Goal: Entertainment & Leisure: Consume media (video, audio)

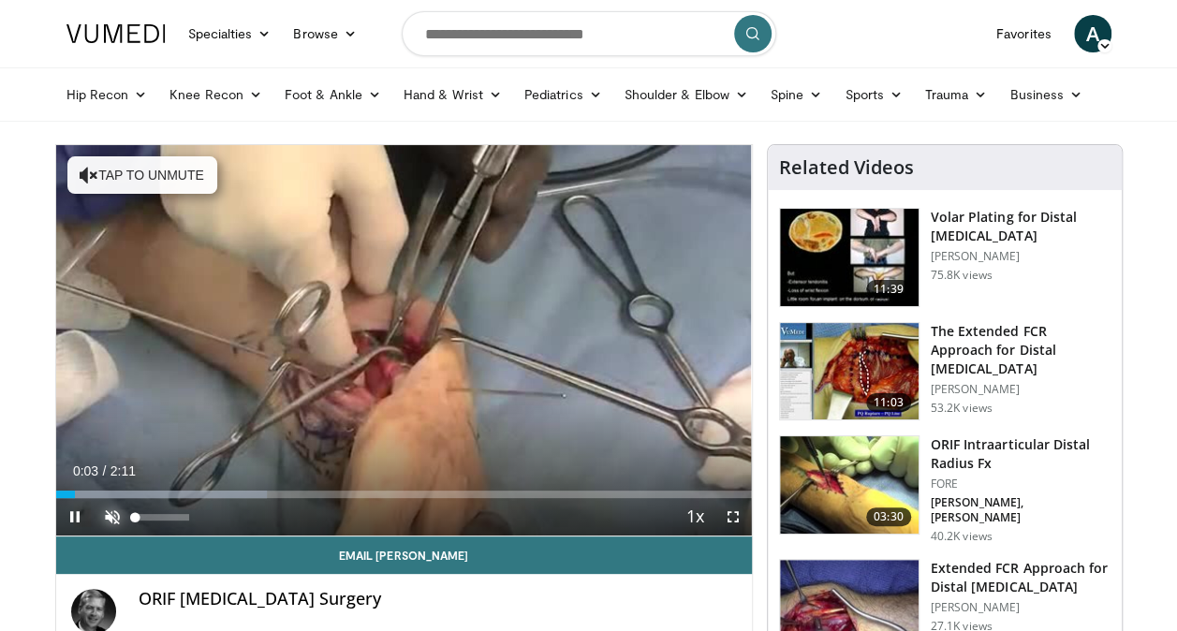
click at [112, 526] on span "Video Player" at bounding box center [112, 516] width 37 height 37
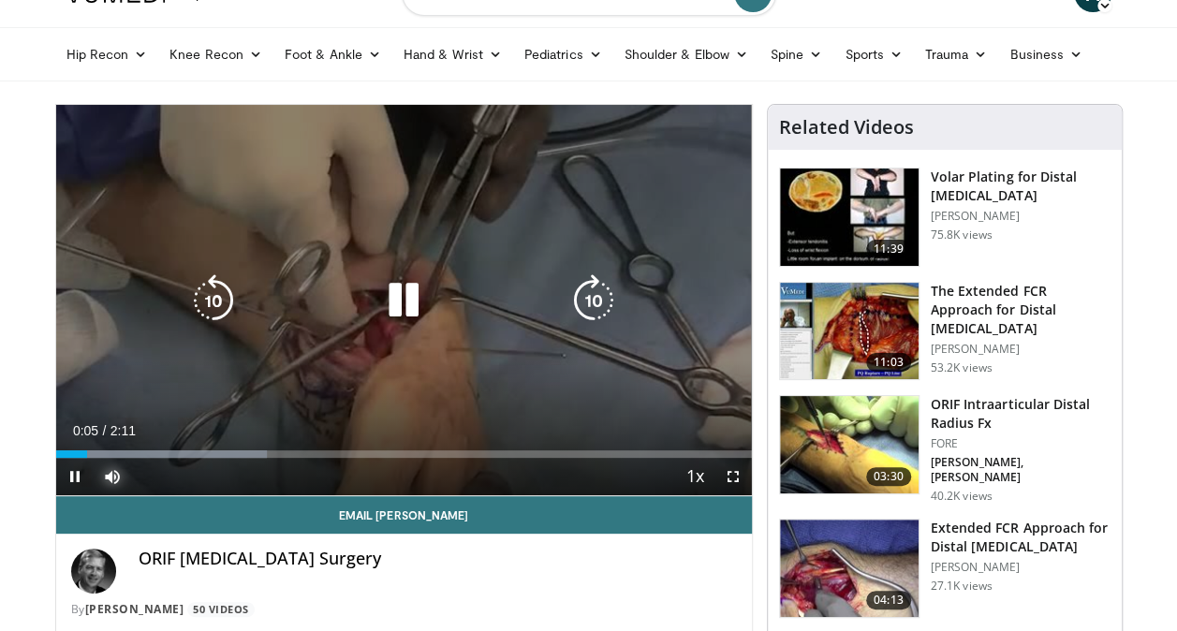
scroll to position [42, 0]
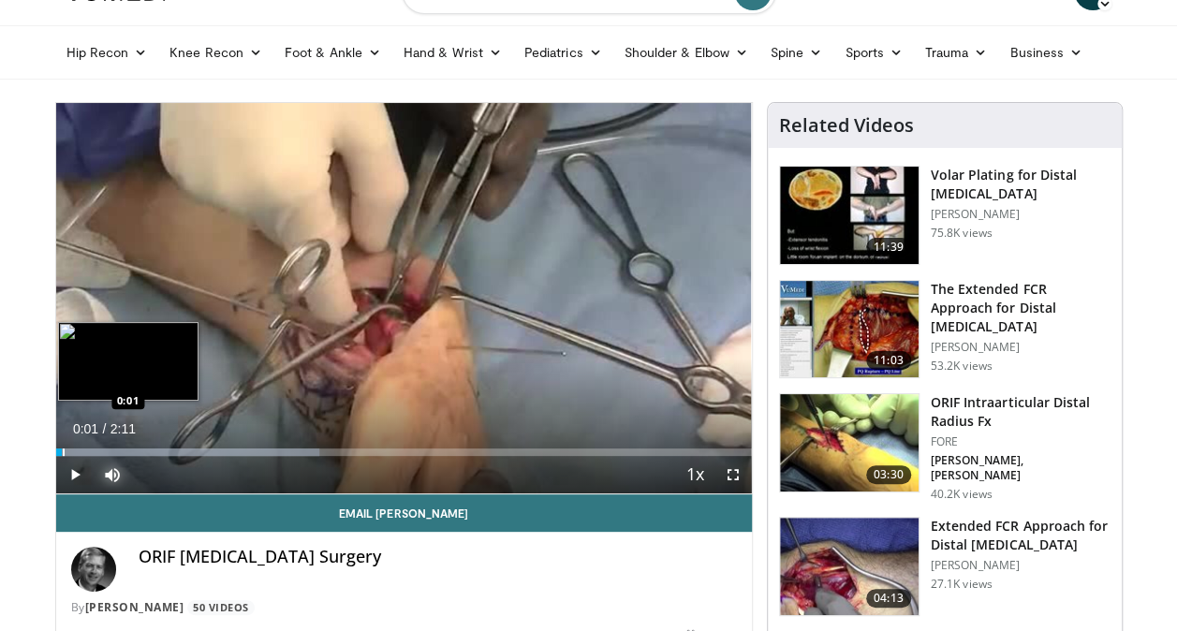
click at [63, 451] on div "Progress Bar" at bounding box center [64, 451] width 2 height 7
click at [59, 449] on div "Progress Bar" at bounding box center [60, 451] width 2 height 7
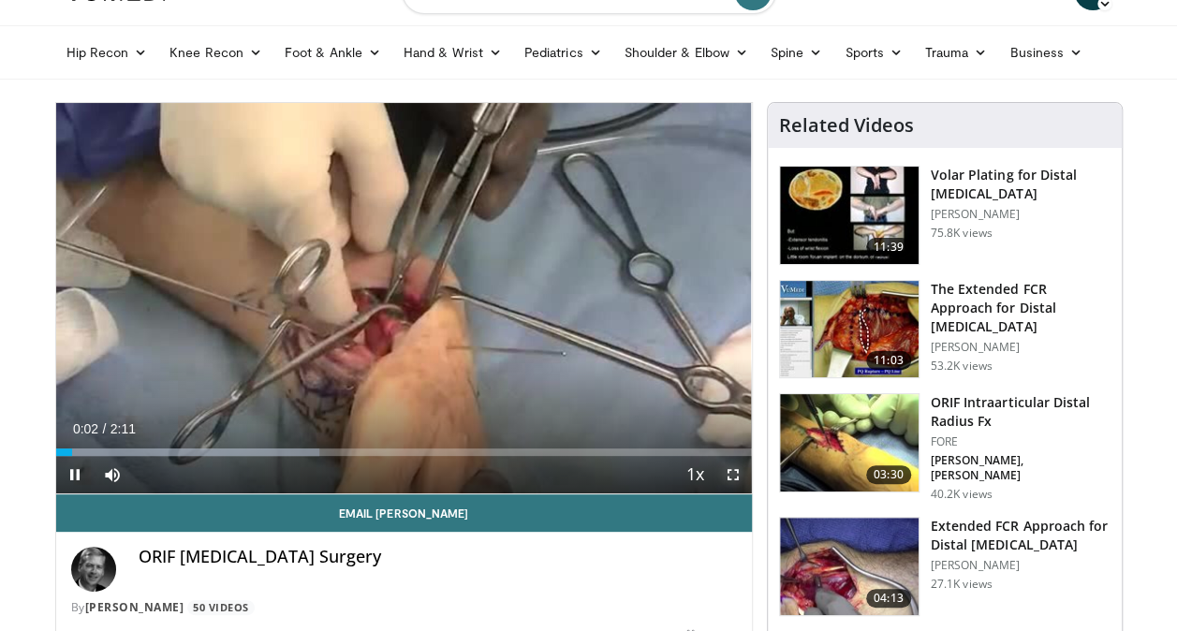
click at [726, 477] on span "Video Player" at bounding box center [732, 474] width 37 height 37
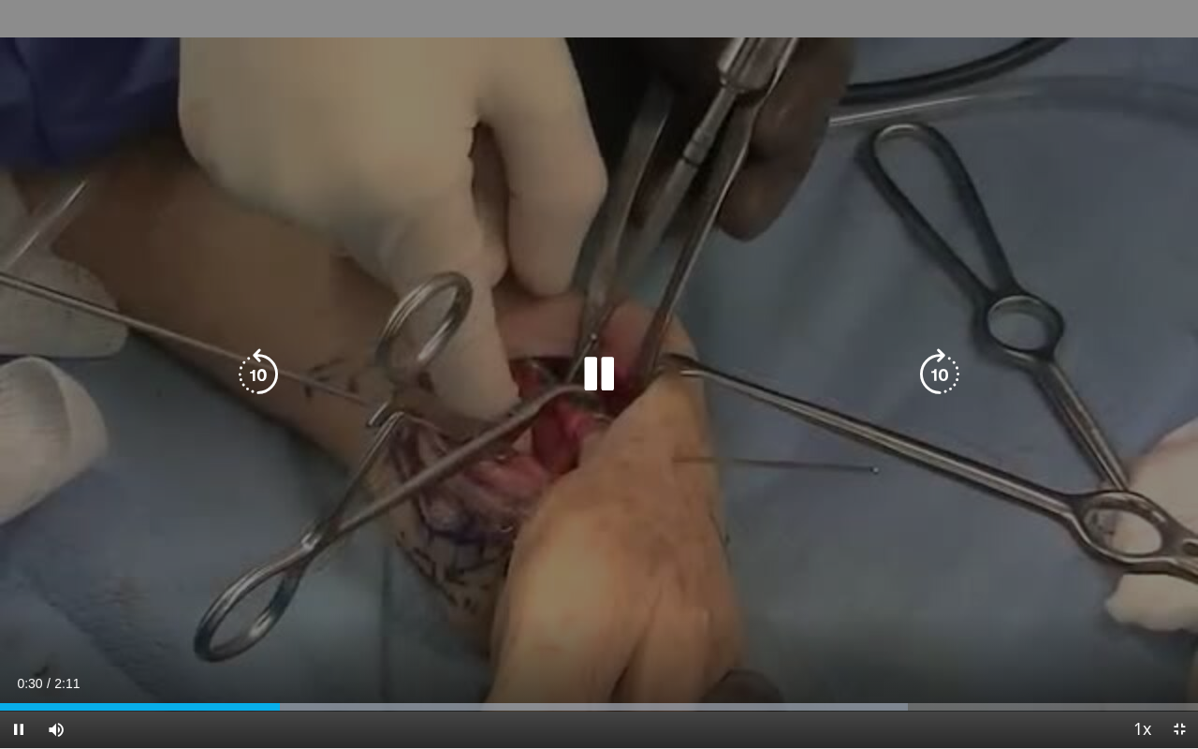
click at [265, 378] on icon "Video Player" at bounding box center [258, 374] width 52 height 52
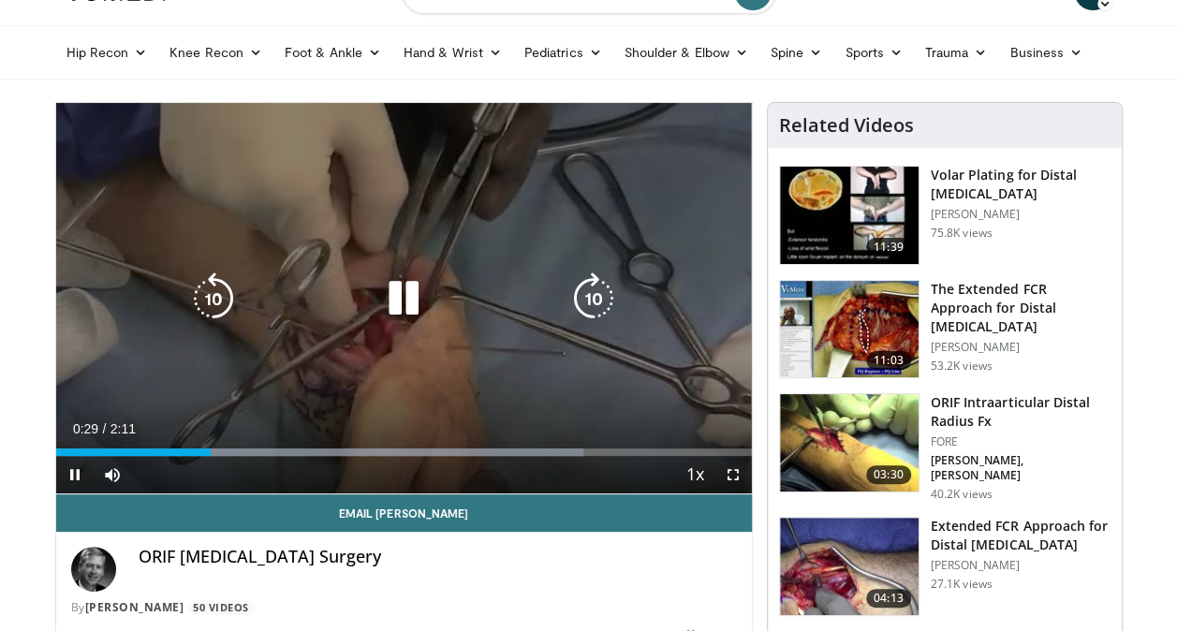
click at [402, 293] on icon "Video Player" at bounding box center [403, 298] width 52 height 52
click at [212, 288] on icon "Video Player" at bounding box center [213, 298] width 52 height 52
click at [396, 296] on icon "Video Player" at bounding box center [403, 298] width 52 height 52
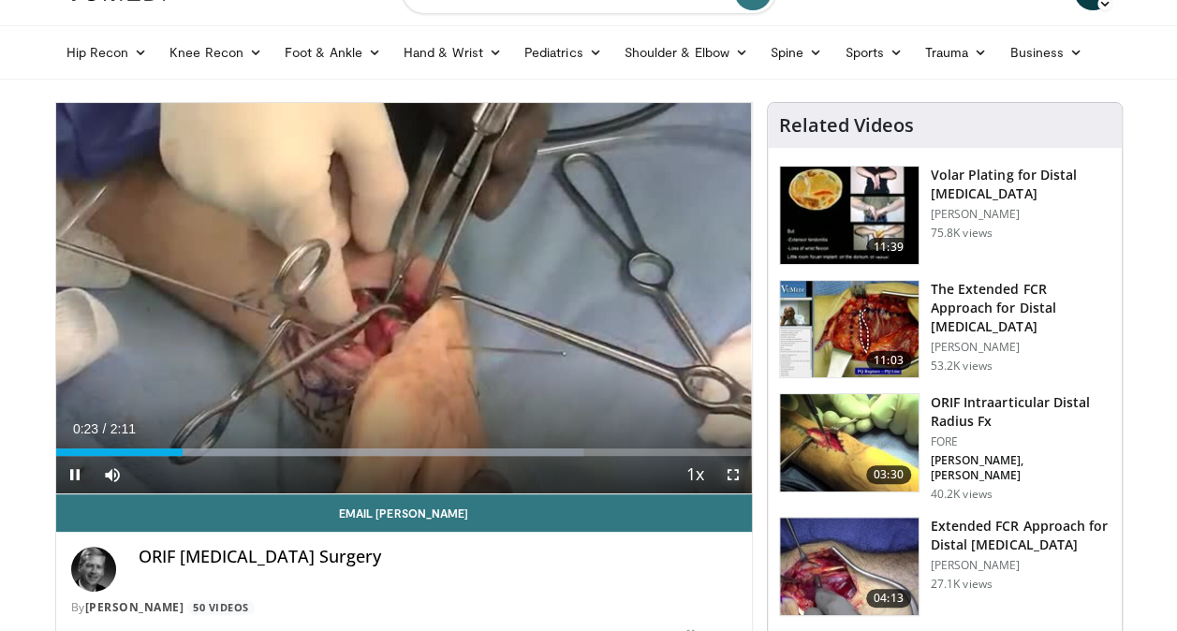
click at [730, 475] on span "Video Player" at bounding box center [732, 474] width 37 height 37
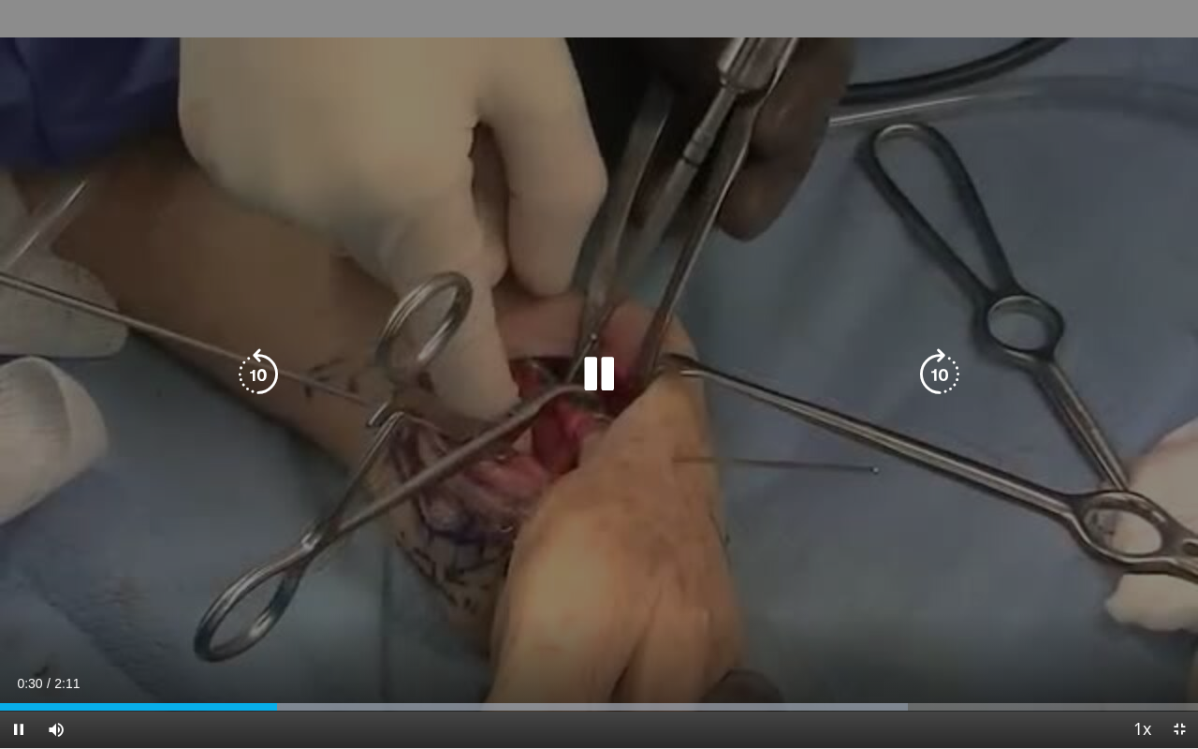
click at [599, 371] on icon "Video Player" at bounding box center [599, 374] width 52 height 52
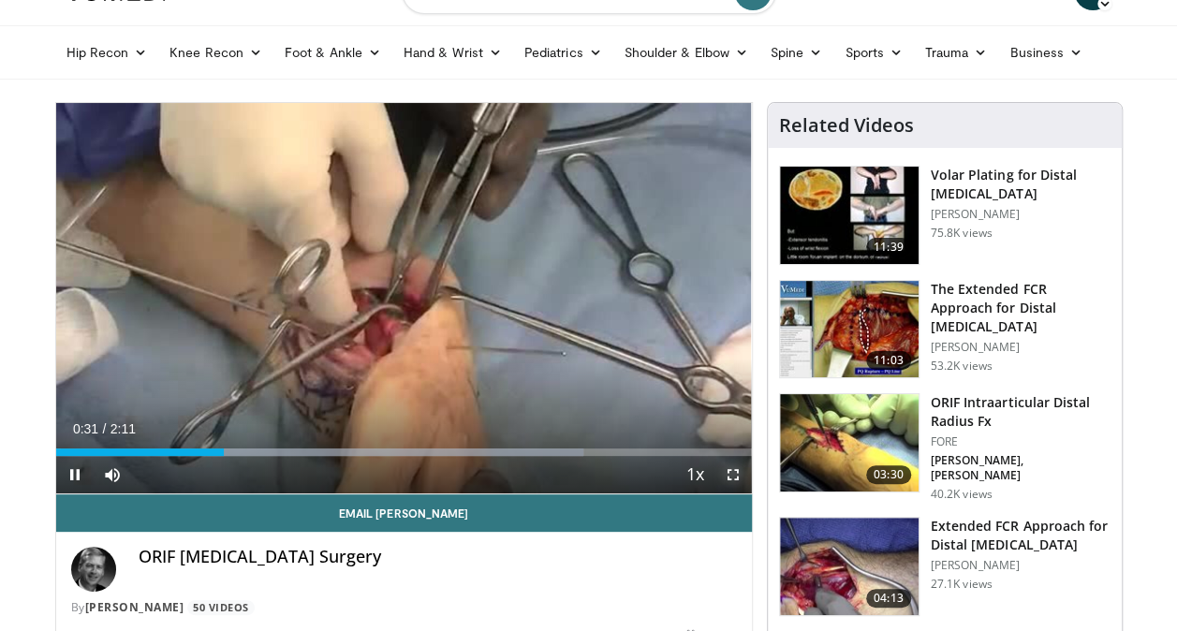
click at [732, 475] on span "Video Player" at bounding box center [732, 474] width 37 height 37
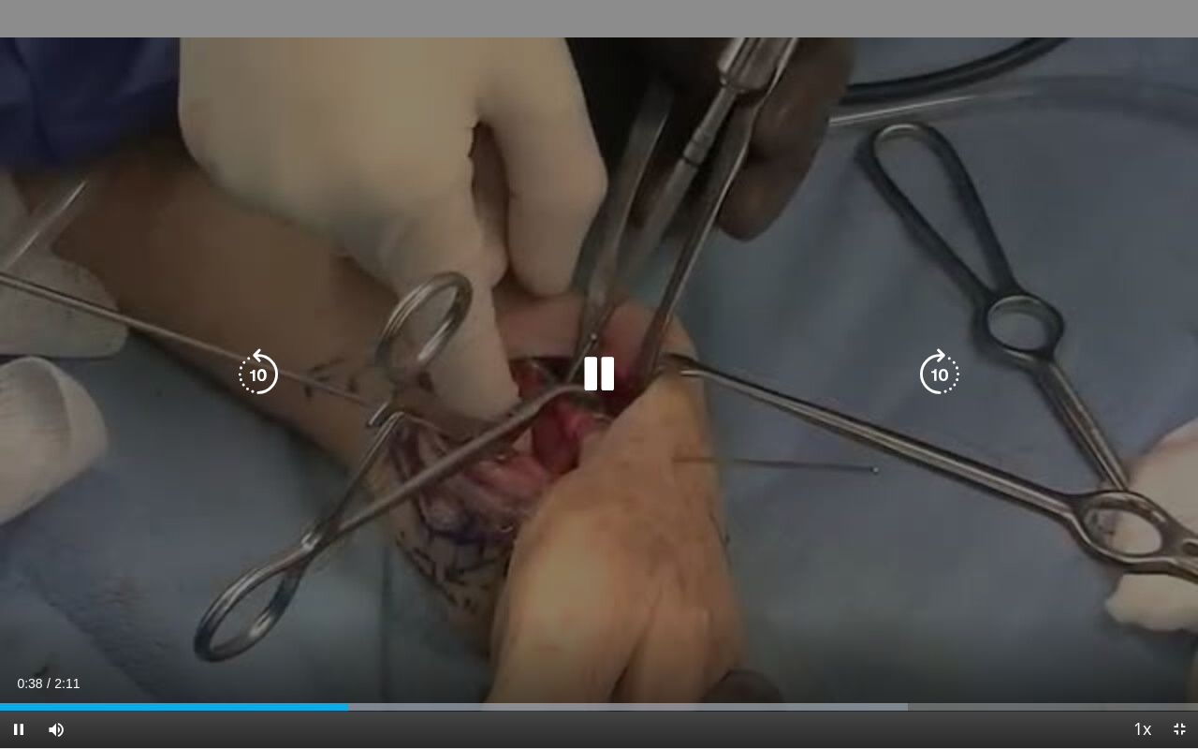
click at [597, 384] on icon "Video Player" at bounding box center [599, 374] width 52 height 52
click at [606, 369] on icon "Video Player" at bounding box center [599, 374] width 52 height 52
click at [256, 377] on icon "Video Player" at bounding box center [258, 374] width 52 height 52
click at [601, 375] on icon "Video Player" at bounding box center [599, 374] width 52 height 52
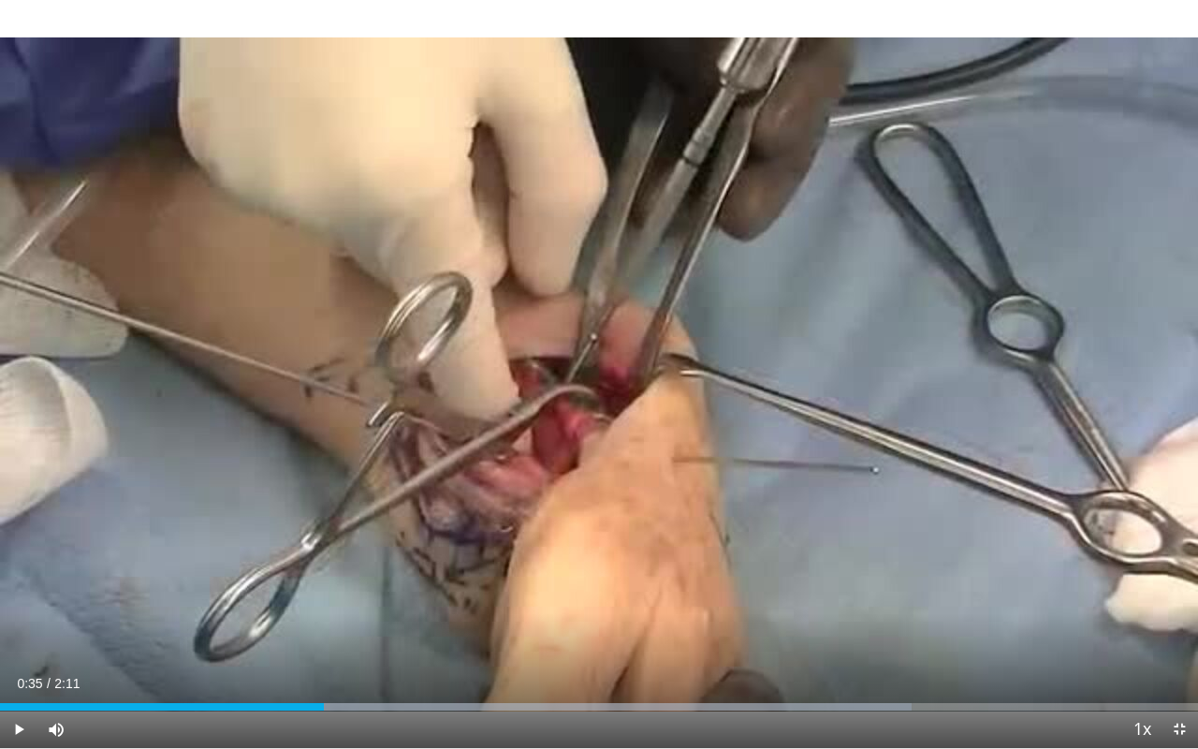
click at [601, 375] on div "10 seconds Tap to unmute" at bounding box center [599, 374] width 1198 height 748
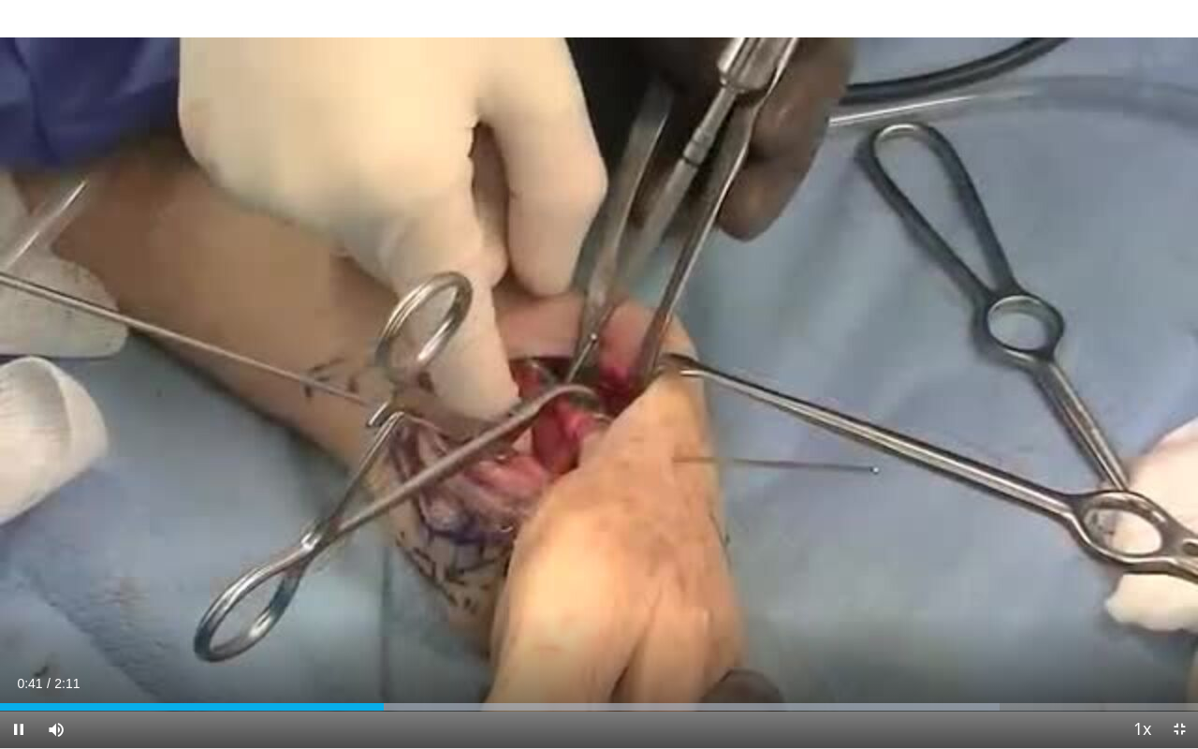
click at [601, 375] on div "10 seconds Tap to unmute" at bounding box center [599, 374] width 1198 height 748
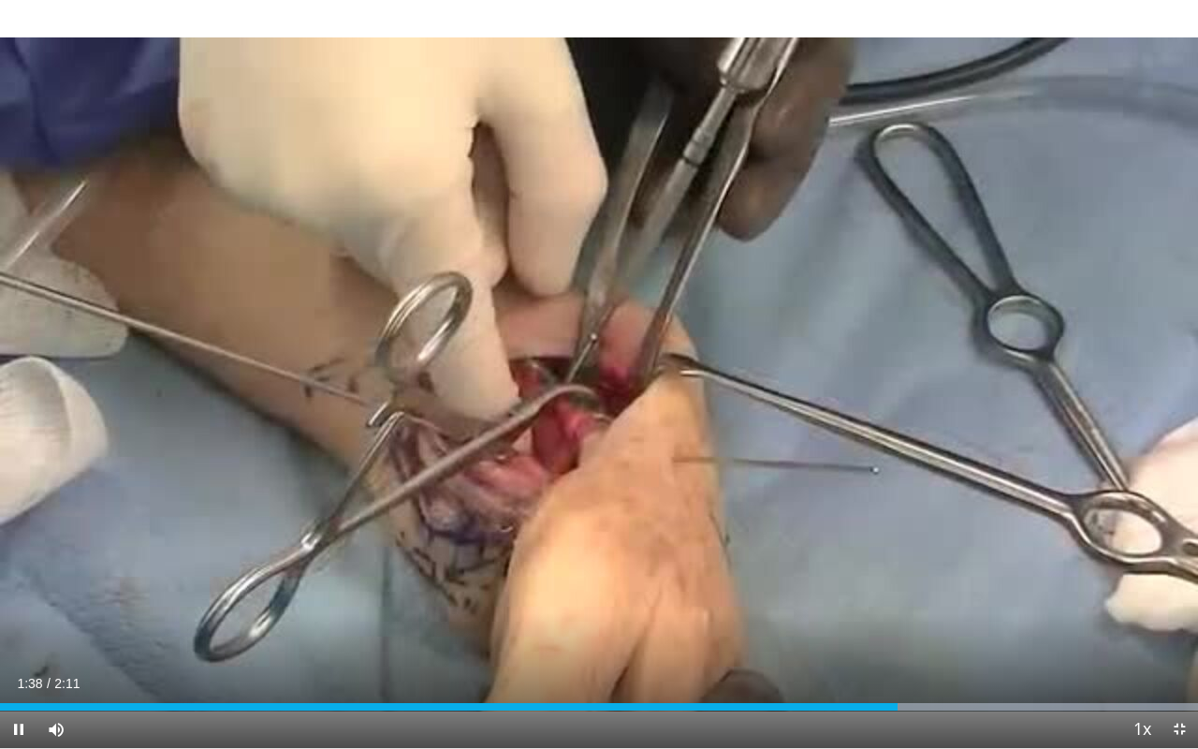
click at [601, 375] on div "10 seconds Tap to unmute" at bounding box center [599, 374] width 1198 height 748
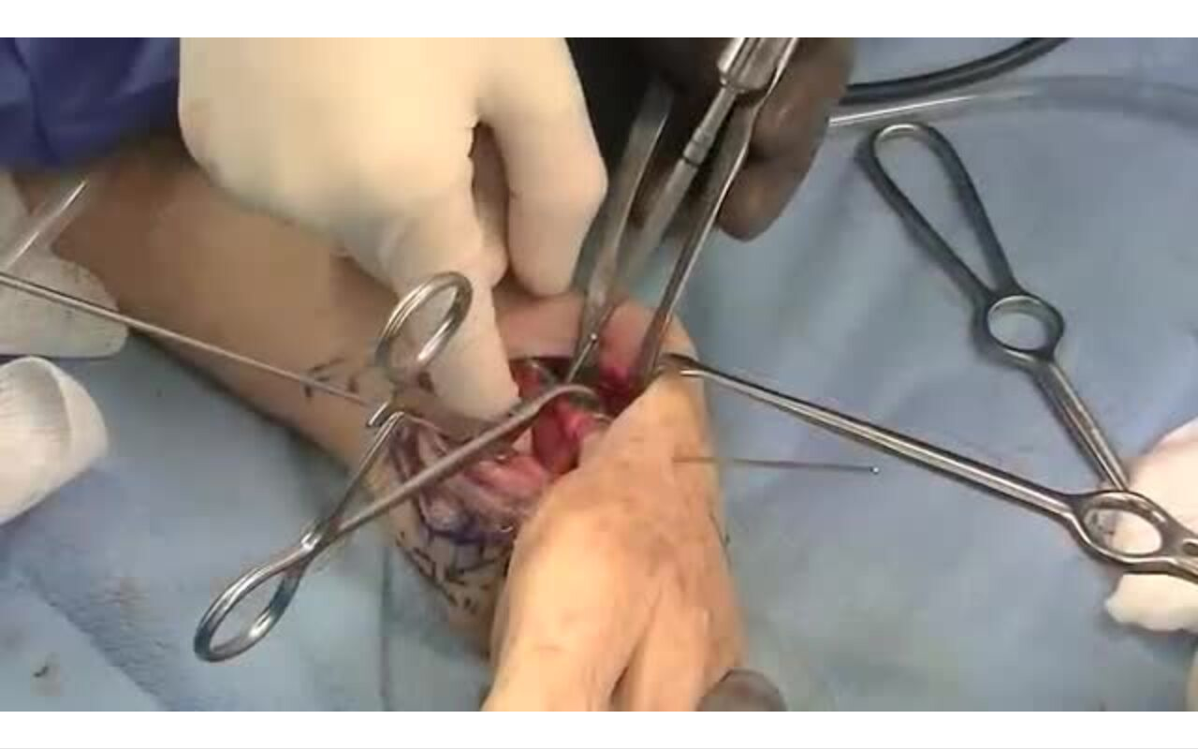
click at [601, 375] on div "10 seconds Tap to unmute" at bounding box center [599, 374] width 1198 height 748
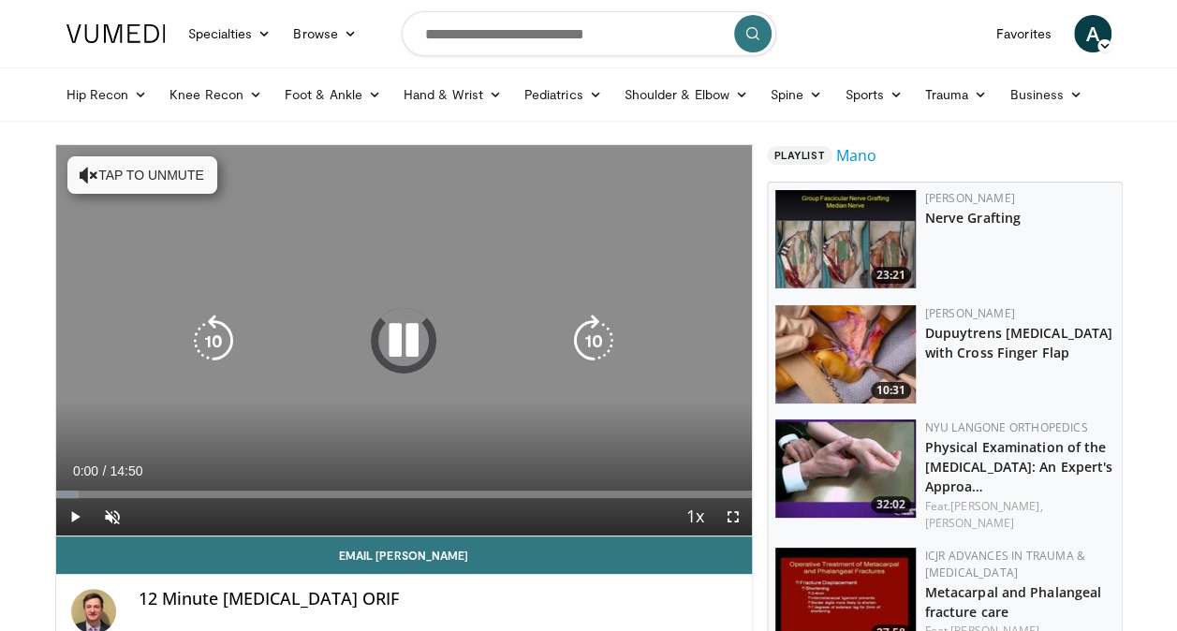
click at [403, 337] on icon "Video Player" at bounding box center [403, 341] width 52 height 52
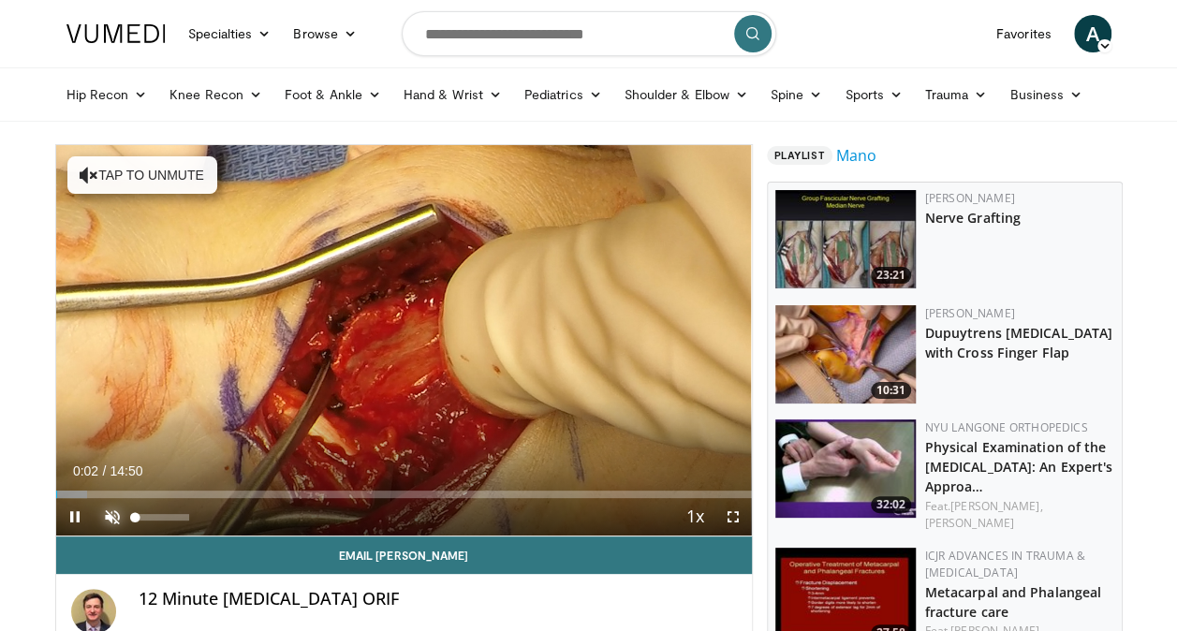
click at [106, 512] on span "Video Player" at bounding box center [112, 516] width 37 height 37
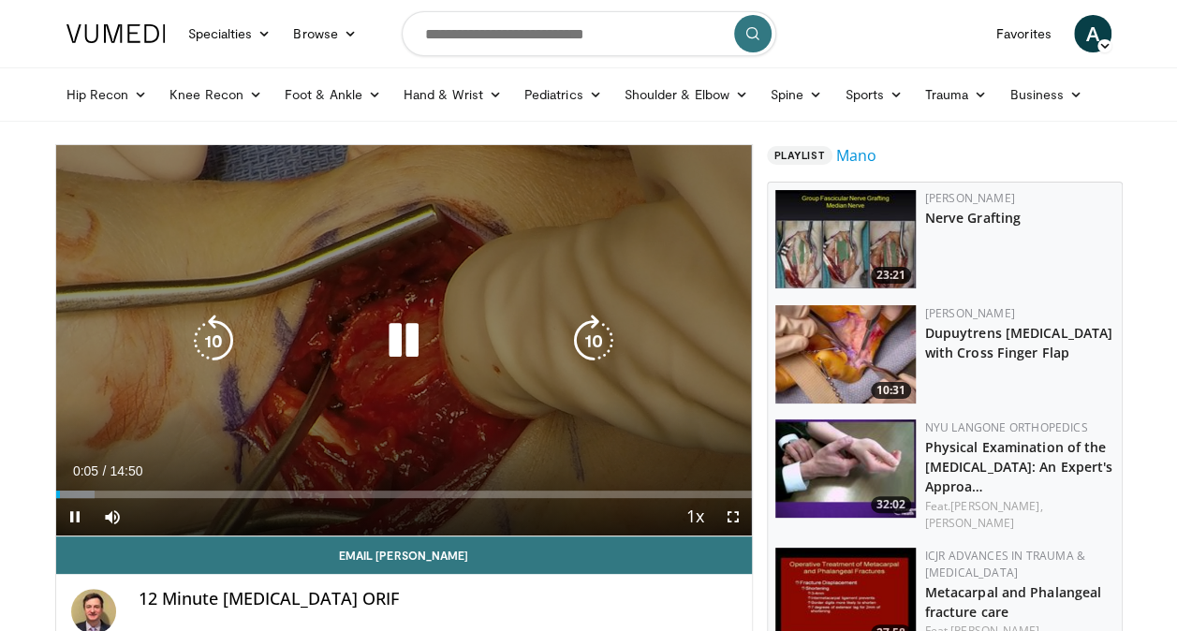
click at [397, 346] on icon "Video Player" at bounding box center [403, 341] width 52 height 52
click at [421, 344] on icon "Video Player" at bounding box center [403, 341] width 52 height 52
click at [209, 350] on icon "Video Player" at bounding box center [213, 341] width 52 height 52
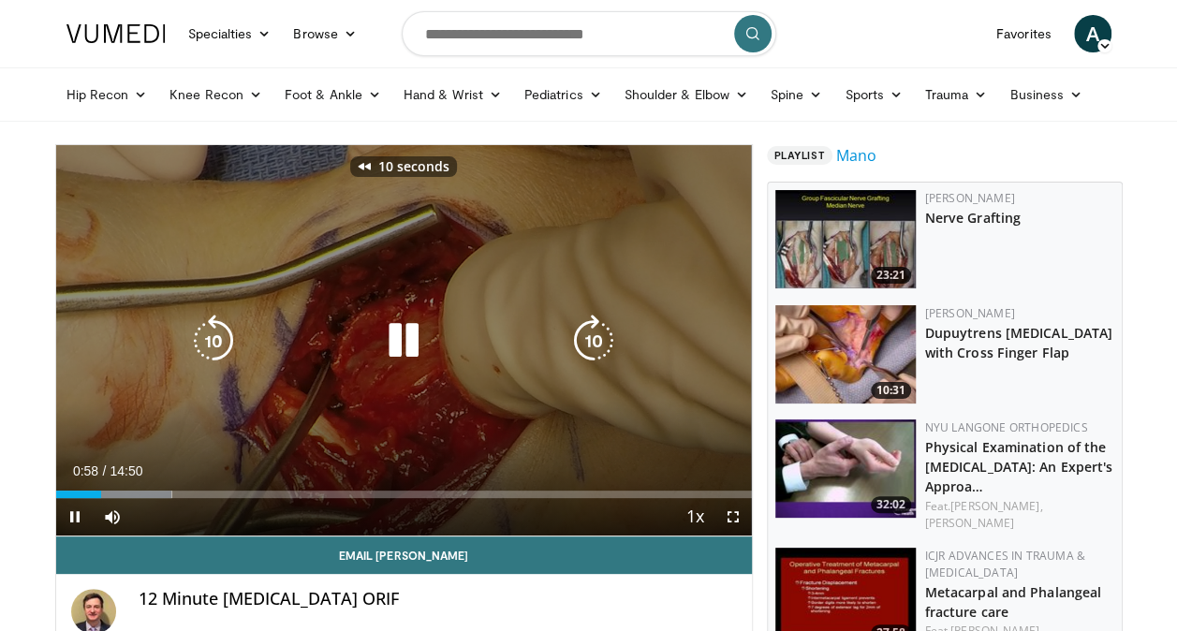
click at [209, 350] on icon "Video Player" at bounding box center [213, 341] width 52 height 52
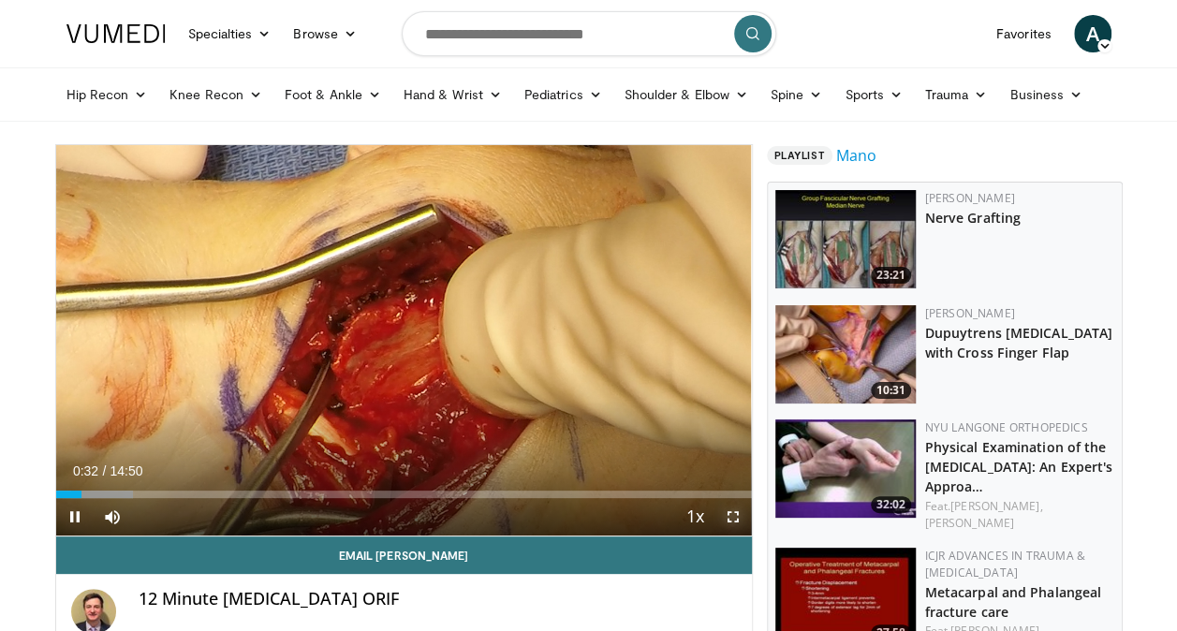
click at [741, 510] on span "Video Player" at bounding box center [732, 516] width 37 height 37
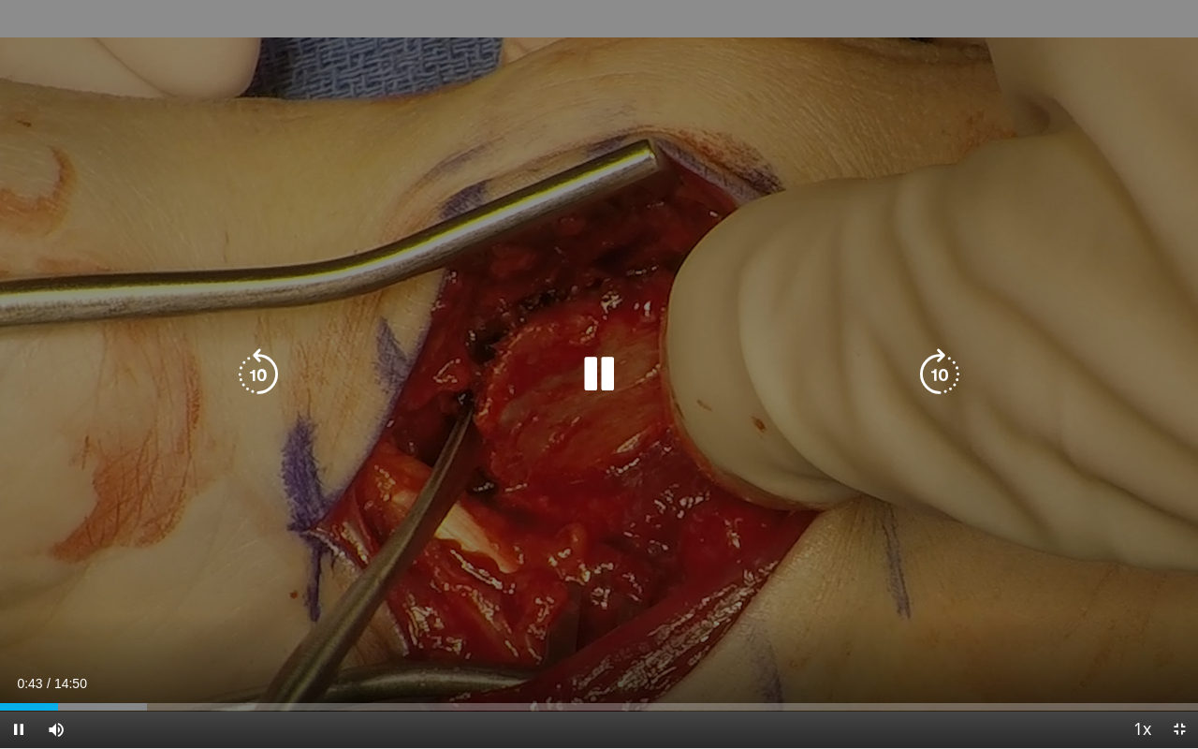
click at [601, 379] on icon "Video Player" at bounding box center [599, 374] width 52 height 52
click at [249, 382] on icon "Video Player" at bounding box center [258, 374] width 52 height 52
click at [256, 376] on icon "Video Player" at bounding box center [258, 374] width 52 height 52
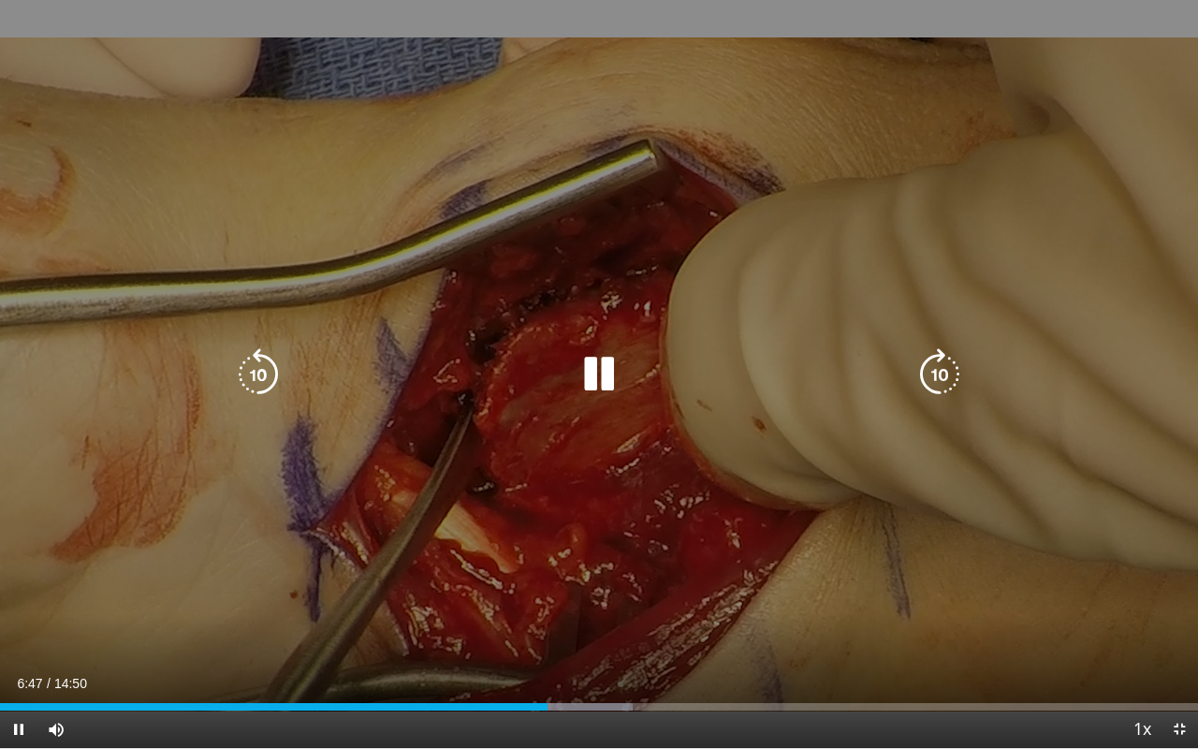
click at [255, 373] on icon "Video Player" at bounding box center [258, 374] width 52 height 52
click at [270, 373] on icon "Video Player" at bounding box center [258, 374] width 52 height 52
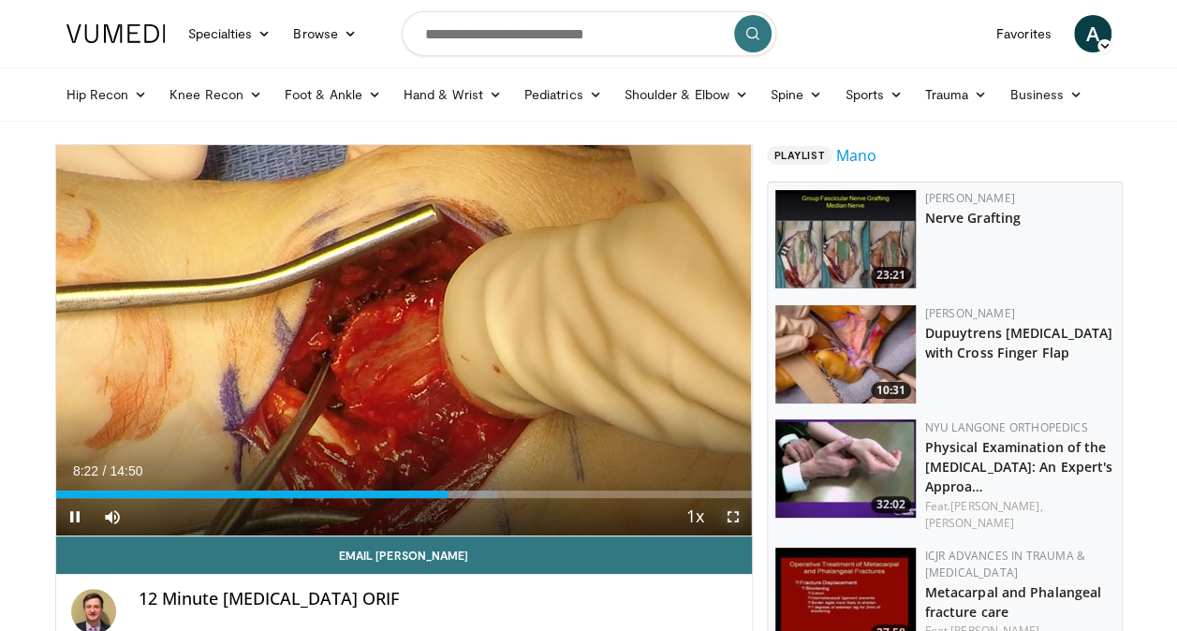
click at [730, 514] on span "Video Player" at bounding box center [732, 516] width 37 height 37
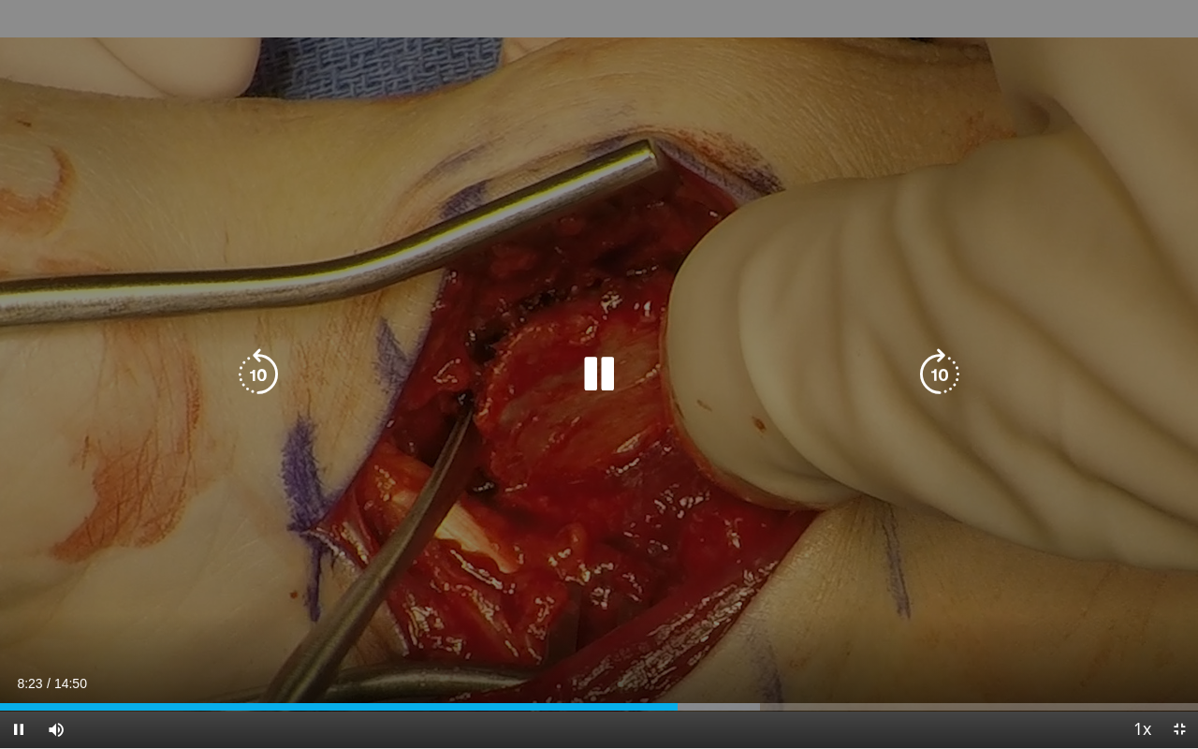
click at [960, 374] on icon "Video Player" at bounding box center [940, 374] width 52 height 52
drag, startPoint x: 960, startPoint y: 374, endPoint x: 772, endPoint y: 271, distance: 214.9
click at [772, 271] on div "10 seconds Tap to unmute" at bounding box center [599, 374] width 1198 height 748
click at [598, 375] on icon "Video Player" at bounding box center [599, 374] width 52 height 52
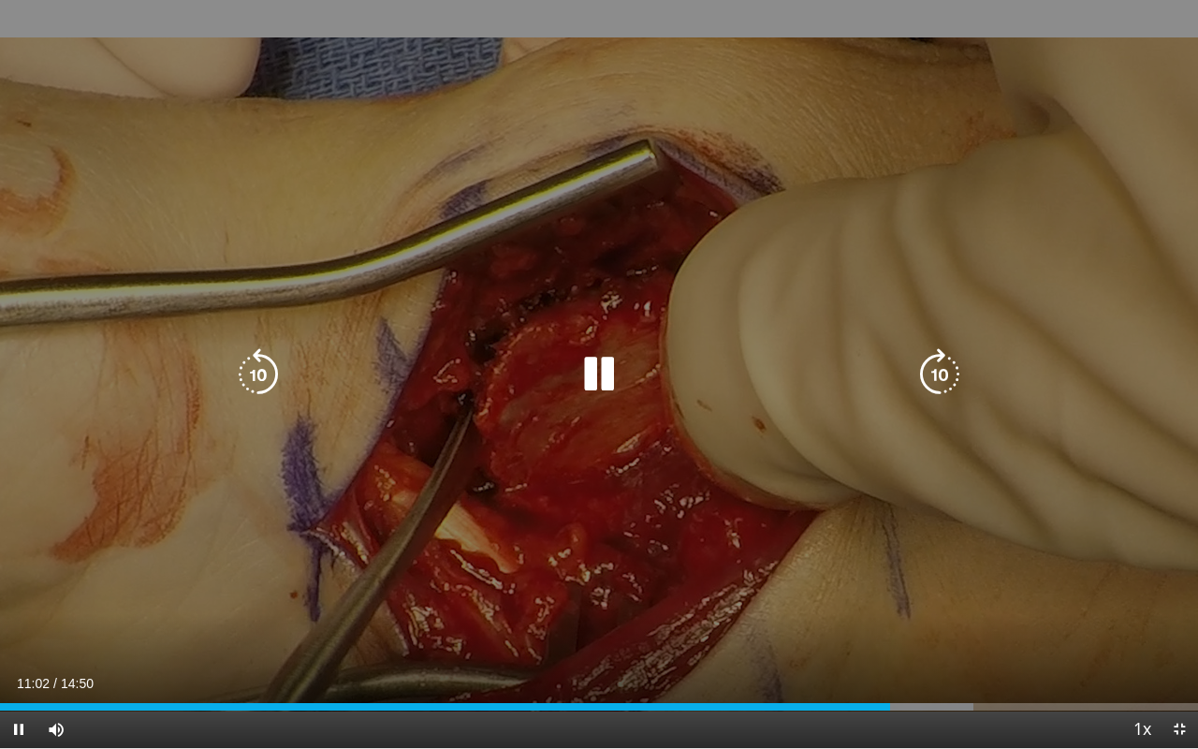
click at [601, 378] on icon "Video Player" at bounding box center [599, 374] width 52 height 52
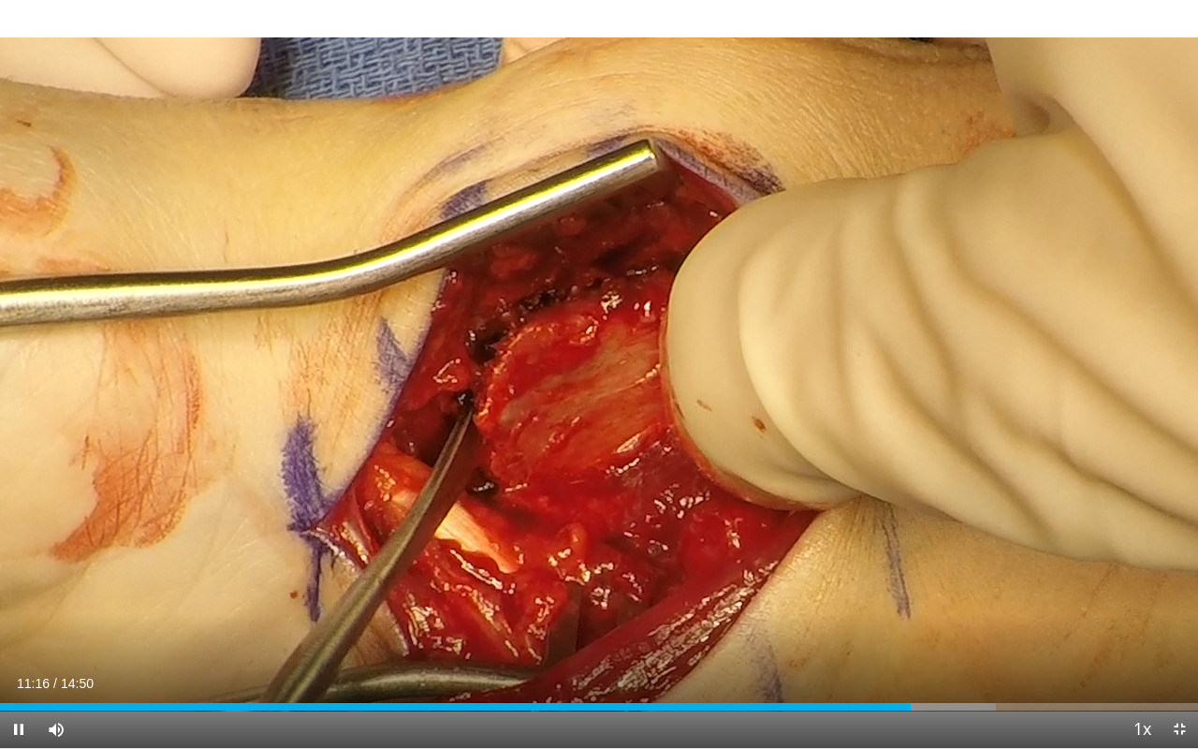
click at [601, 378] on div "10 seconds Tap to unmute" at bounding box center [599, 374] width 1198 height 748
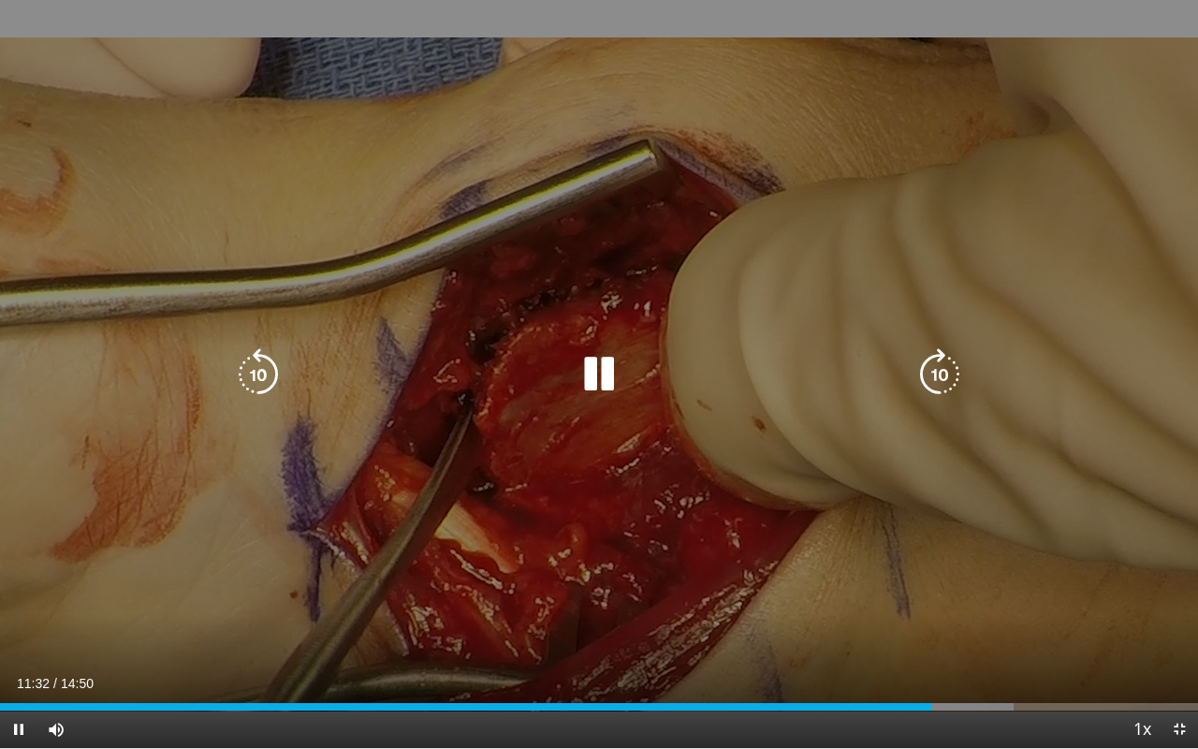
click at [256, 373] on icon "Video Player" at bounding box center [258, 374] width 52 height 52
click at [258, 378] on icon "Video Player" at bounding box center [258, 374] width 52 height 52
click at [266, 376] on icon "Video Player" at bounding box center [258, 374] width 52 height 52
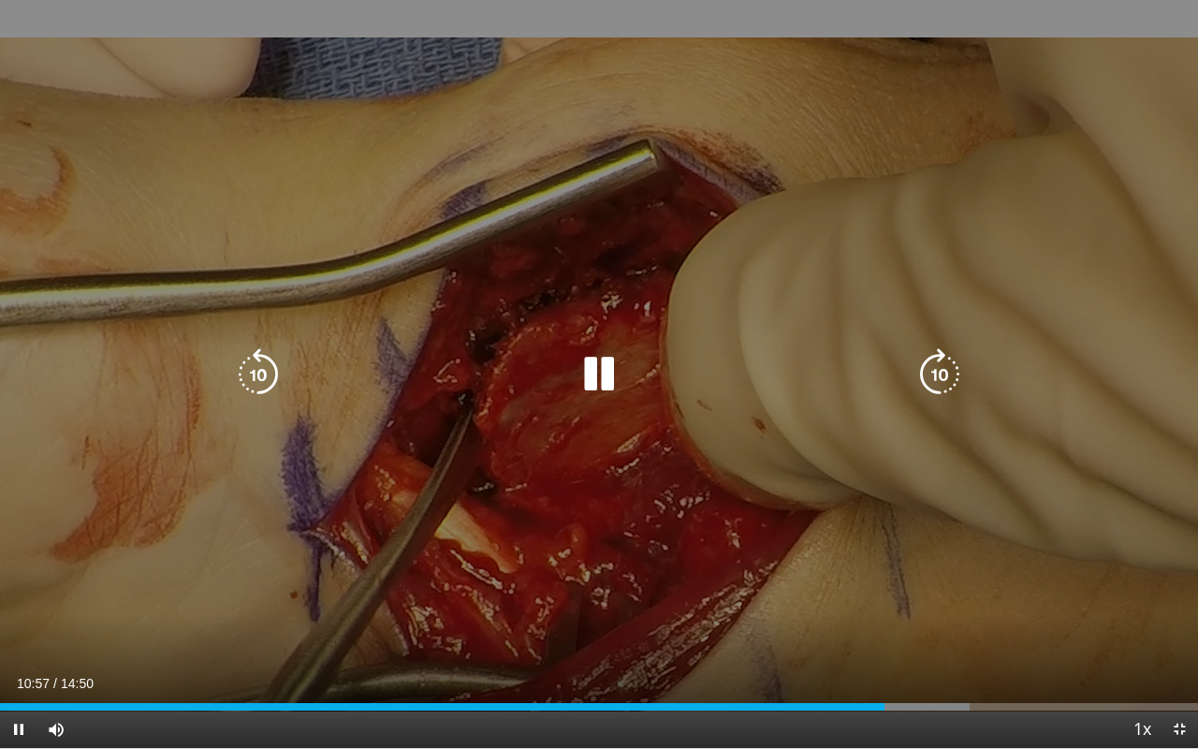
click at [261, 370] on icon "Video Player" at bounding box center [258, 374] width 52 height 52
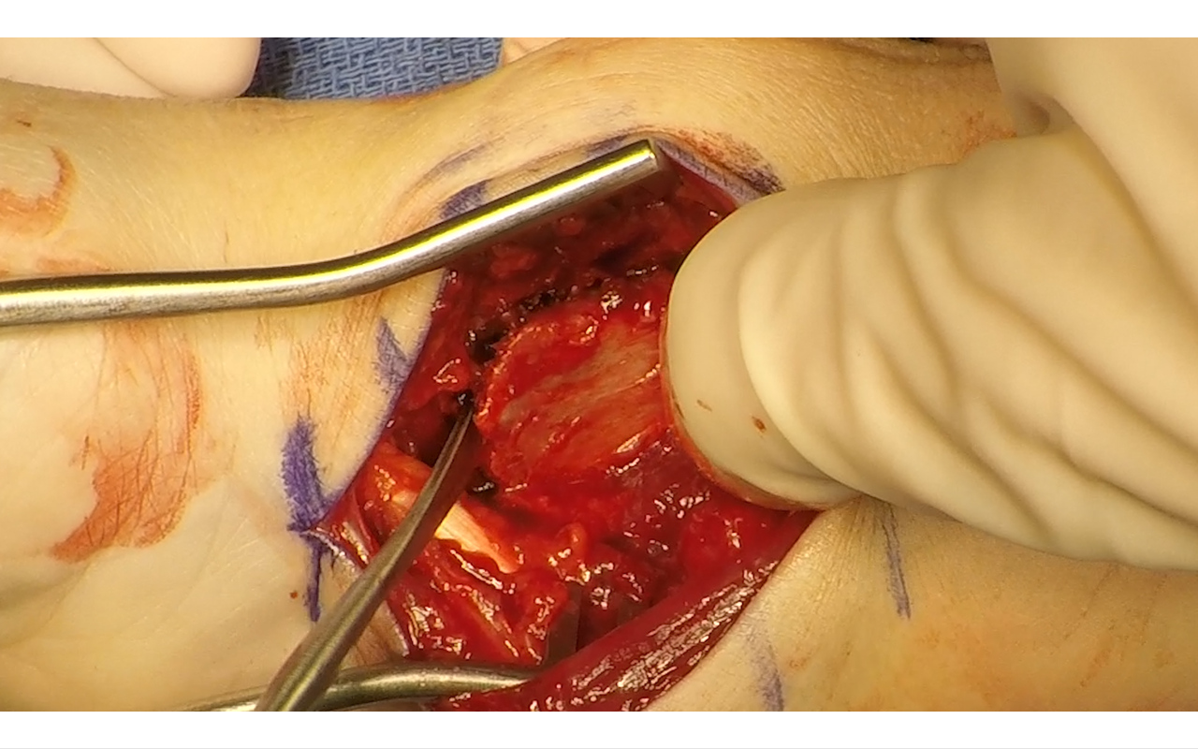
click at [261, 370] on div "20 seconds Tap to unmute" at bounding box center [599, 374] width 1198 height 748
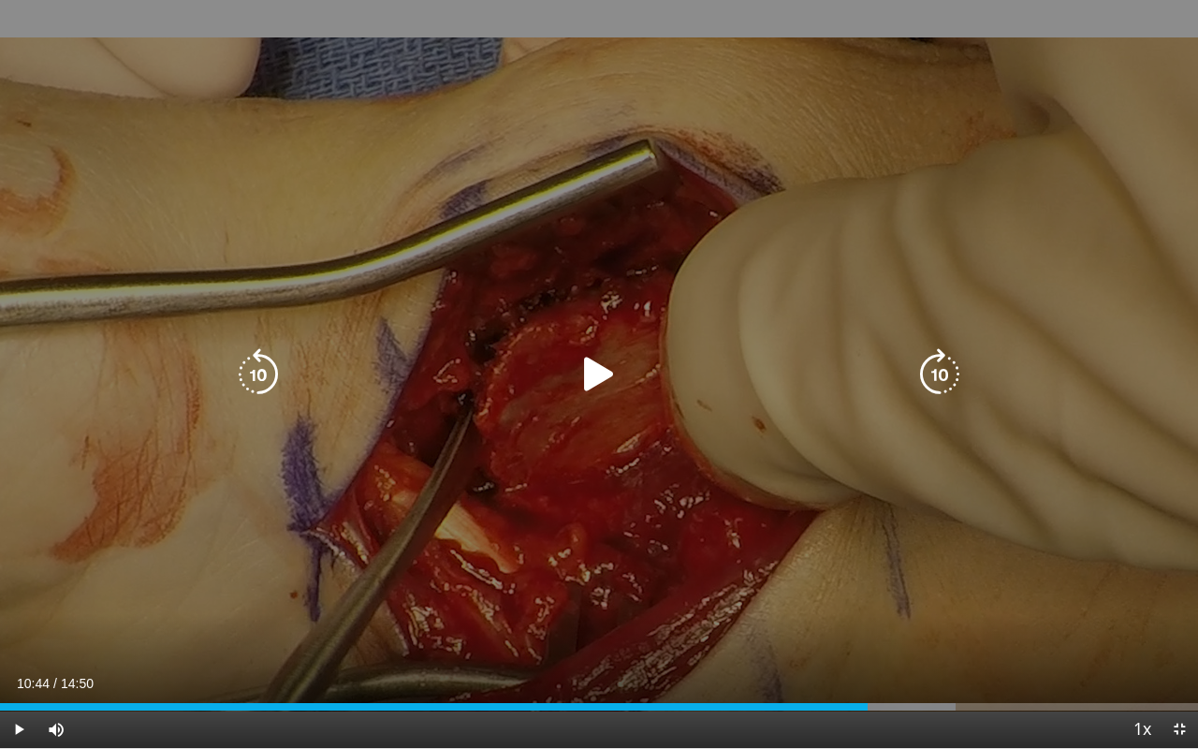
click at [576, 386] on icon "Video Player" at bounding box center [599, 374] width 52 height 52
click at [266, 373] on icon "Video Player" at bounding box center [258, 374] width 52 height 52
click at [591, 369] on icon "Video Player" at bounding box center [599, 374] width 52 height 52
click at [265, 373] on icon "Video Player" at bounding box center [258, 374] width 52 height 52
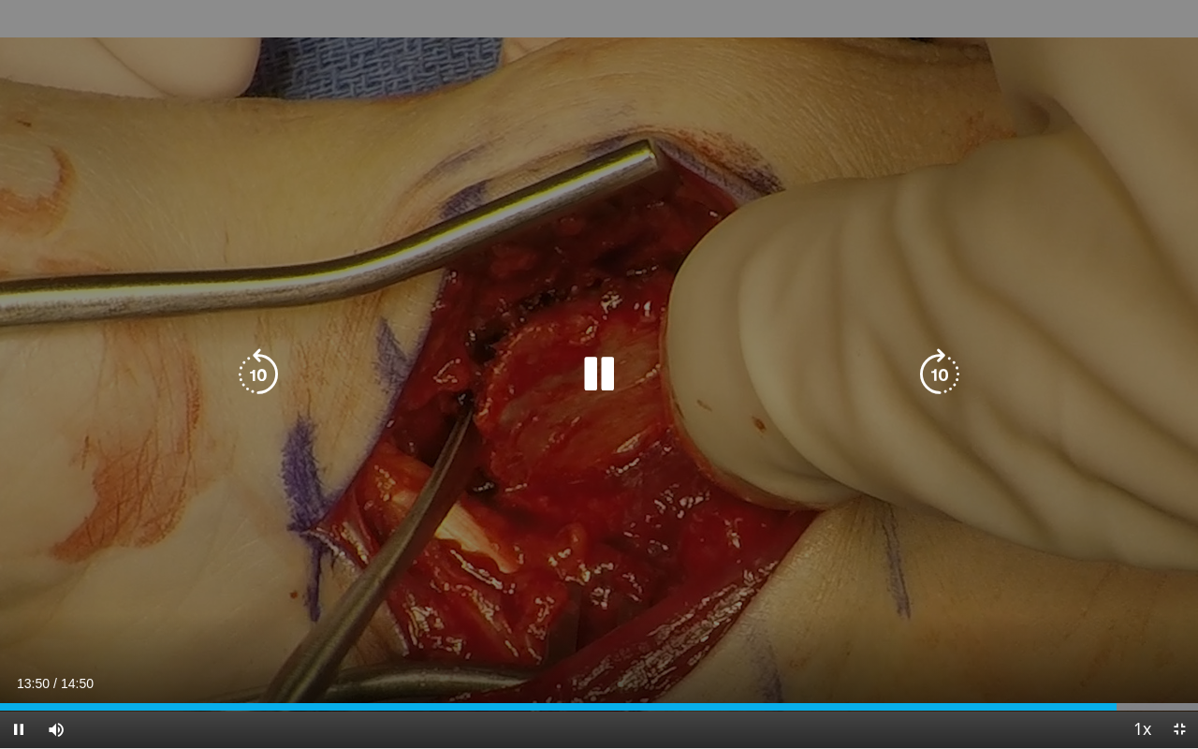
click at [265, 373] on icon "Video Player" at bounding box center [258, 374] width 52 height 52
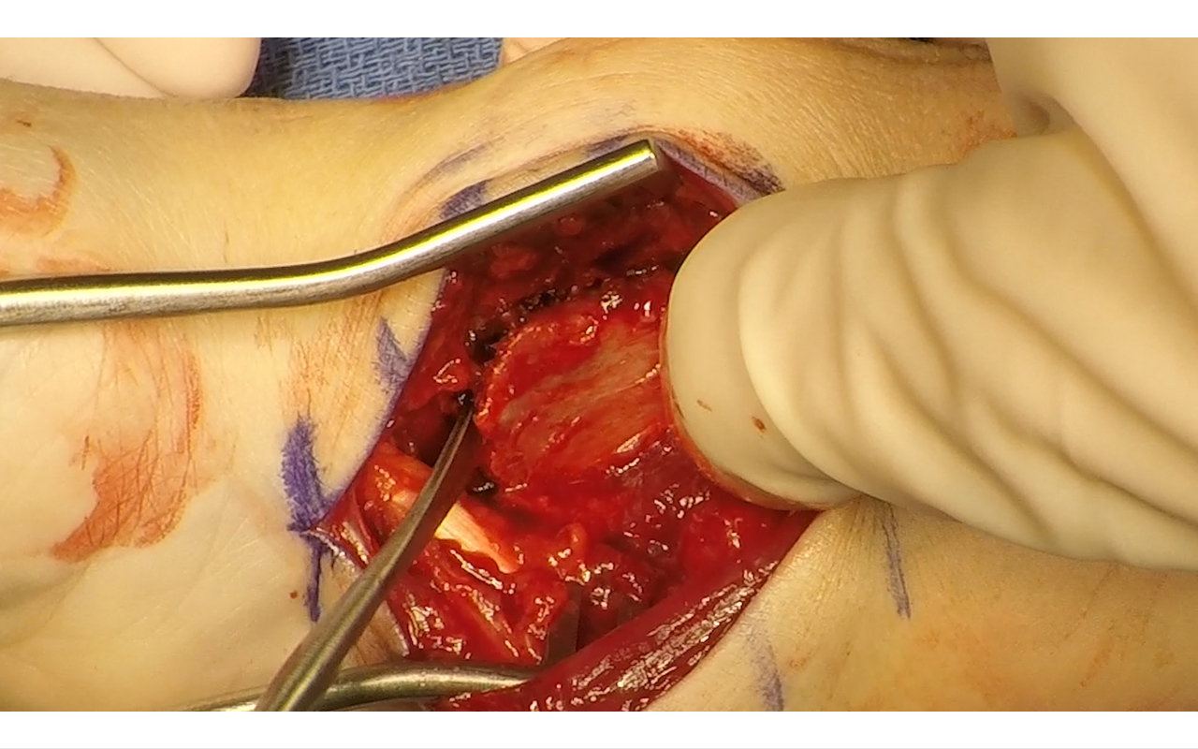
click at [265, 373] on div "10 seconds Tap to unmute" at bounding box center [599, 374] width 1198 height 748
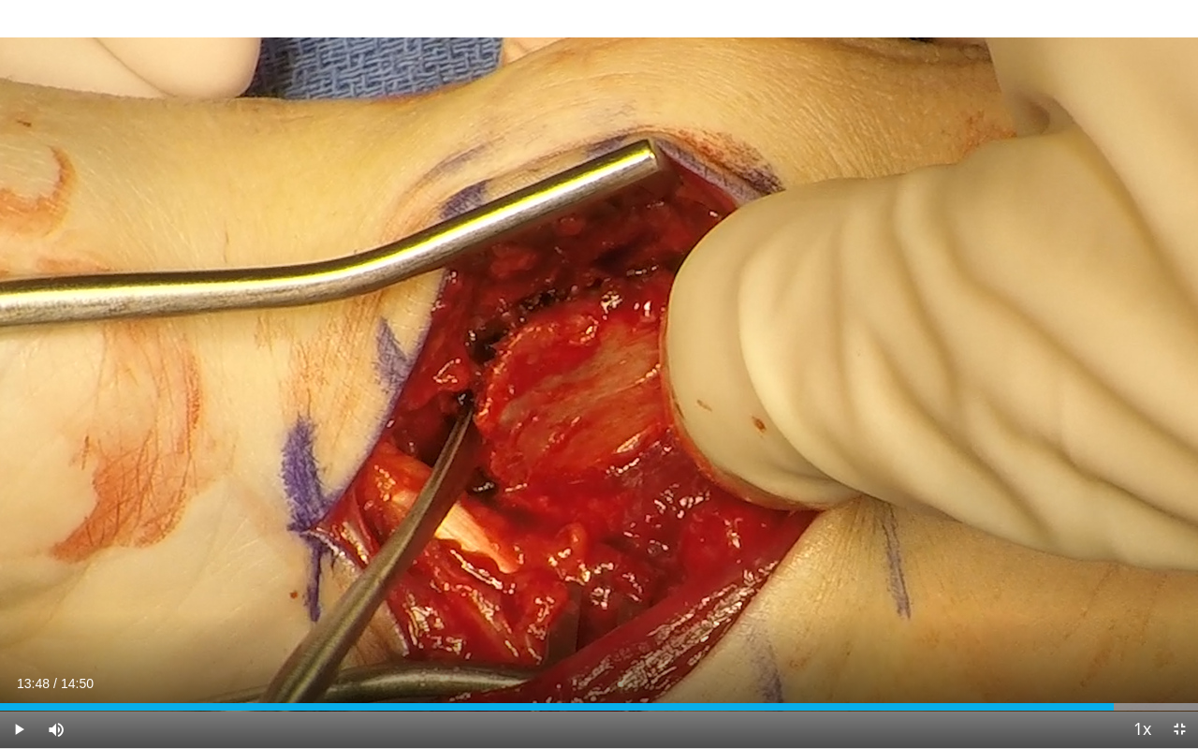
click at [265, 373] on div "10 seconds Tap to unmute" at bounding box center [599, 374] width 1198 height 748
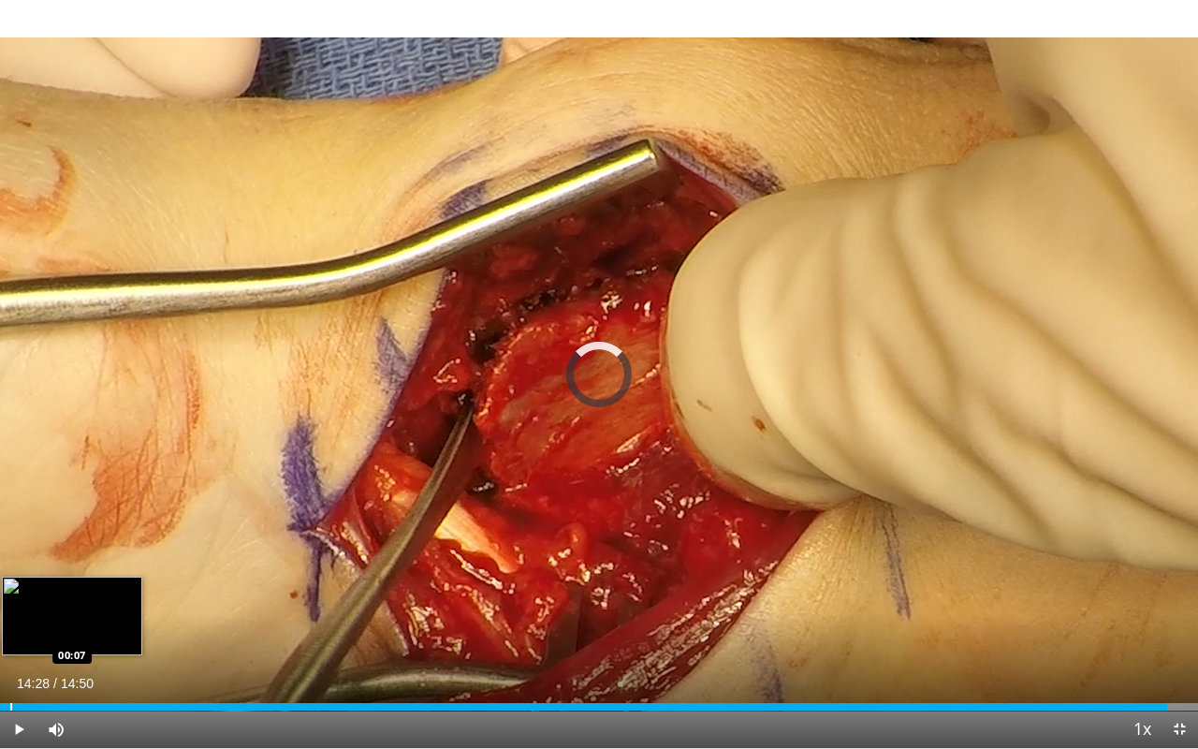
click at [10, 630] on div "Progress Bar" at bounding box center [11, 706] width 2 height 7
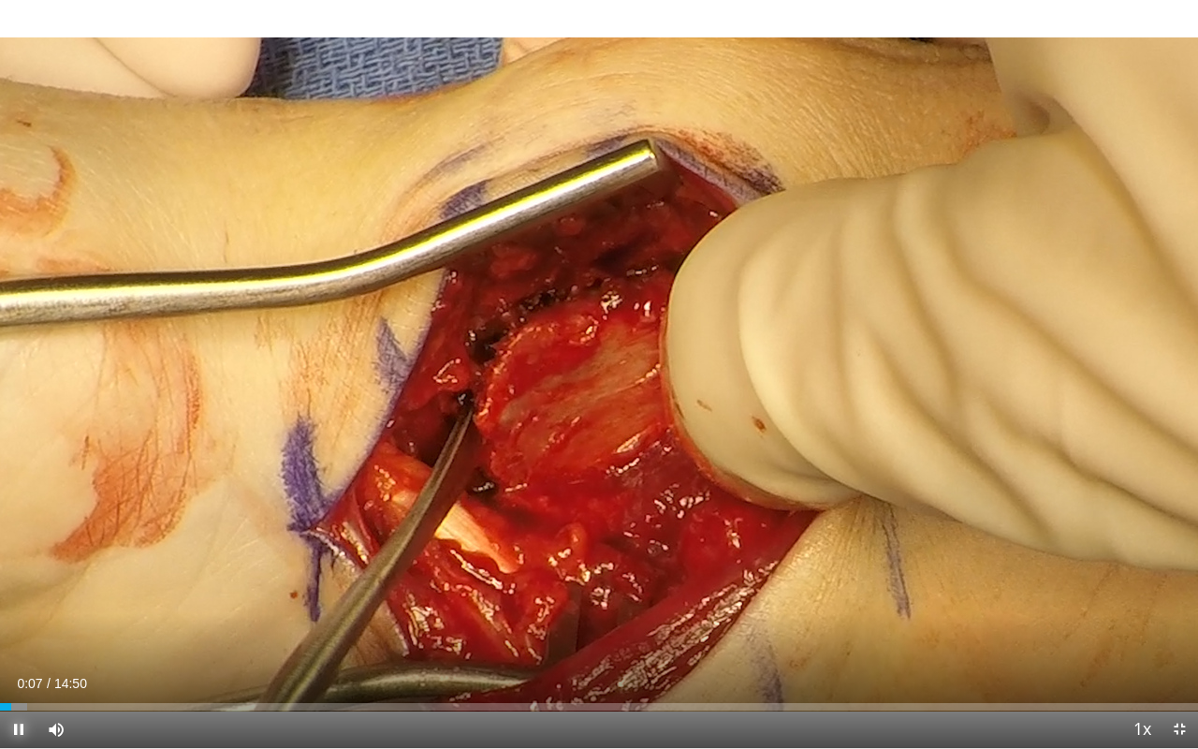
click at [24, 630] on span "Video Player" at bounding box center [18, 728] width 37 height 37
